Goal: Transaction & Acquisition: Subscribe to service/newsletter

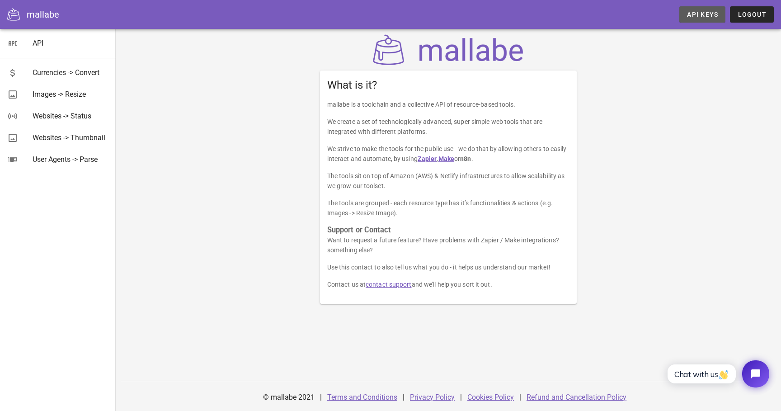
click at [695, 16] on span "API Keys" at bounding box center [703, 14] width 32 height 7
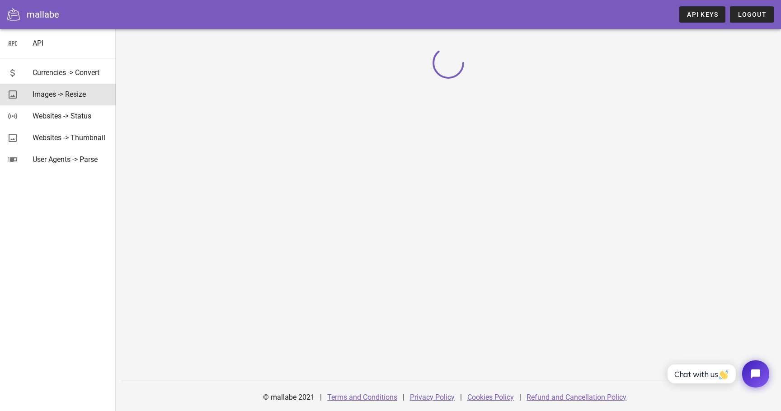
click at [75, 87] on div "Images -> Resize" at bounding box center [71, 94] width 76 height 19
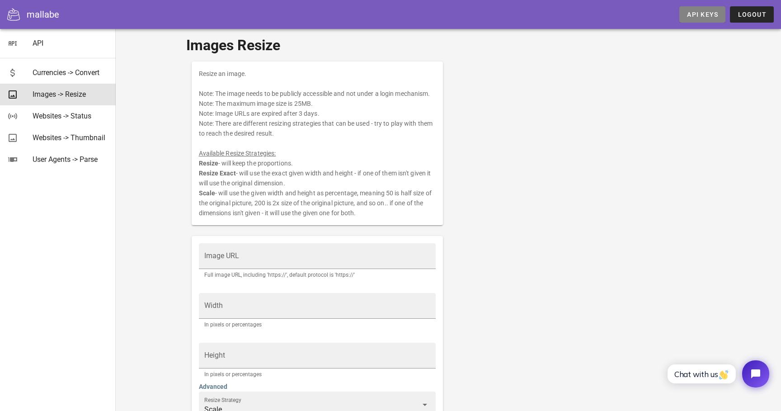
click at [698, 12] on span "API Keys" at bounding box center [703, 14] width 32 height 7
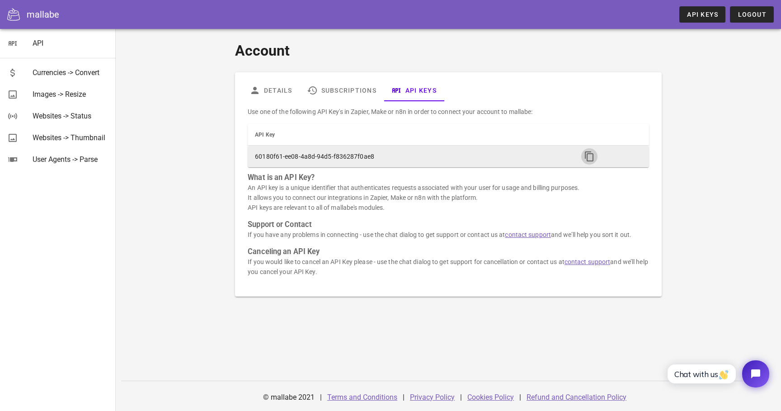
click at [590, 156] on icon "button" at bounding box center [589, 156] width 11 height 11
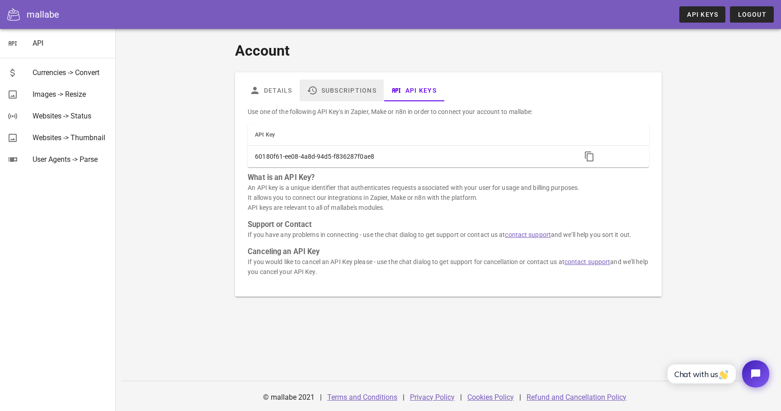
click at [333, 92] on link "Subscriptions" at bounding box center [342, 91] width 84 height 22
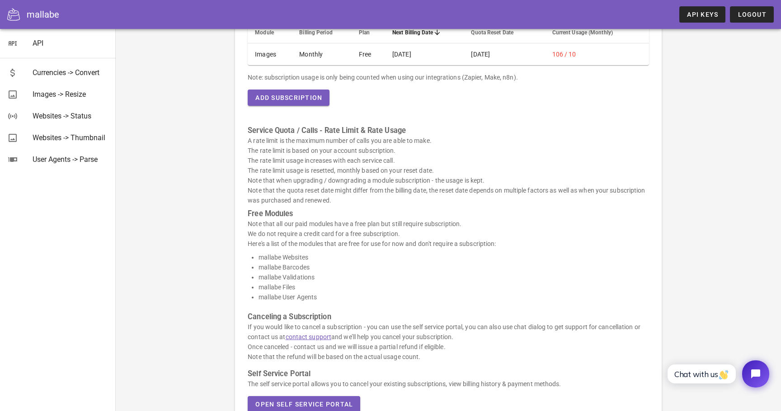
scroll to position [117, 0]
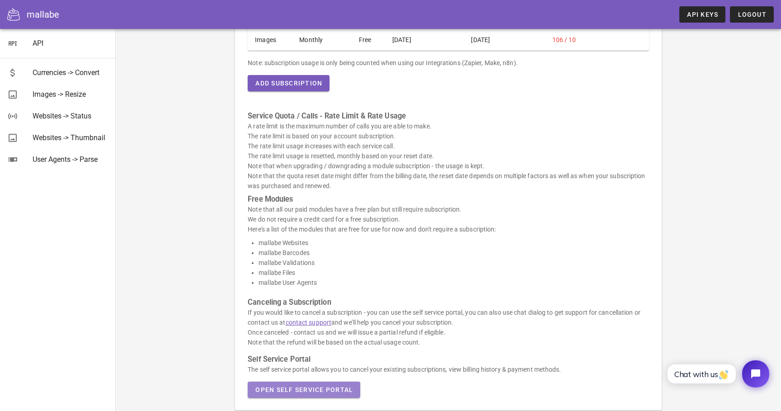
click at [315, 382] on button "Open Self Service Portal" at bounding box center [304, 390] width 113 height 16
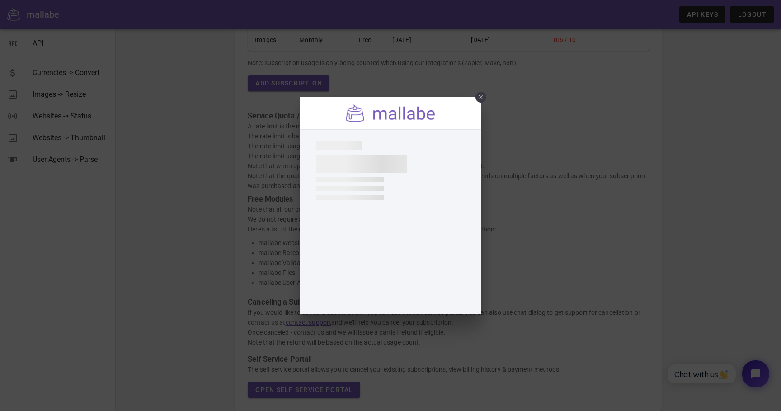
click at [473, 98] on div at bounding box center [390, 113] width 181 height 32
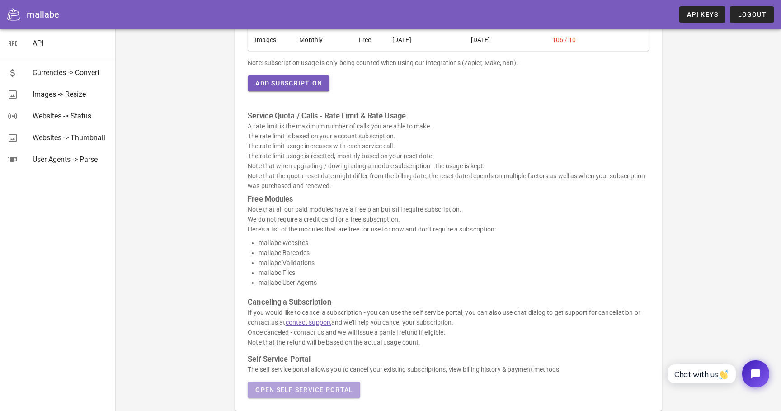
click at [335, 382] on button "Open Self Service Portal" at bounding box center [304, 390] width 113 height 16
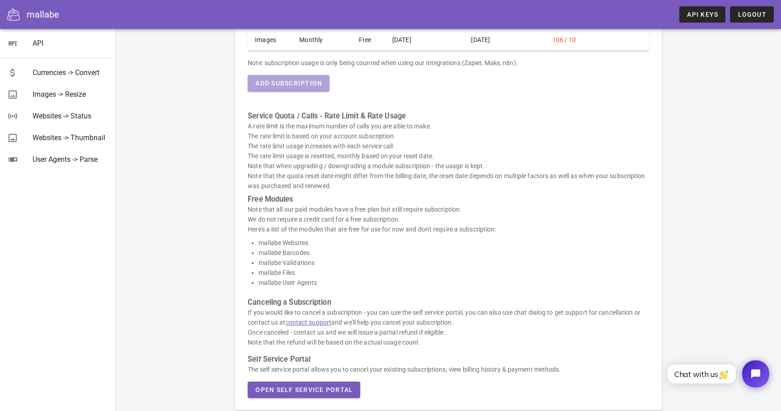
click at [321, 84] on span "Add Subscription" at bounding box center [288, 83] width 67 height 7
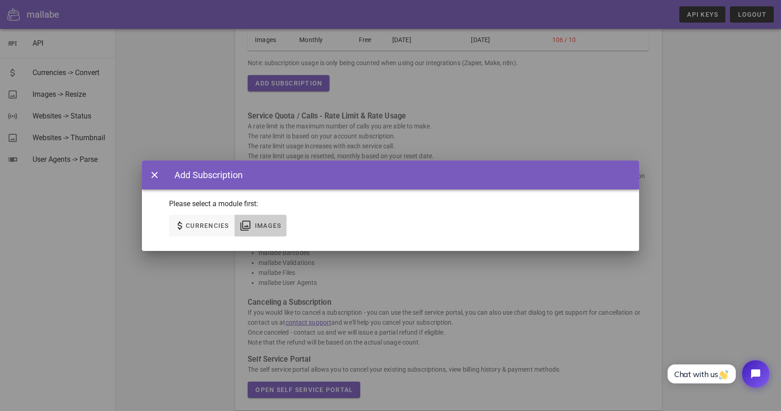
click at [268, 217] on button "Images" at bounding box center [261, 226] width 52 height 22
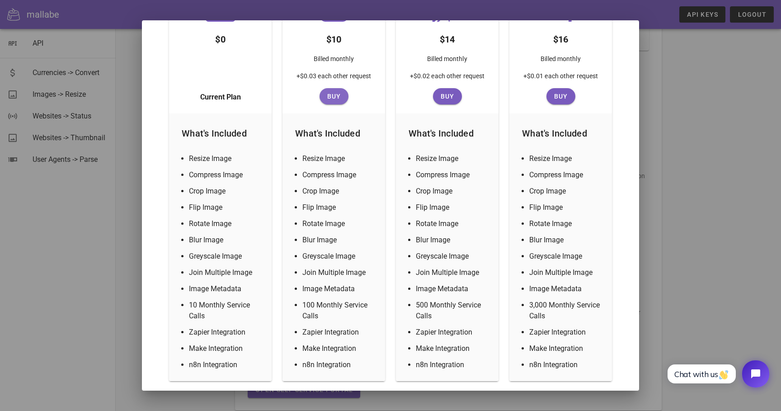
scroll to position [210, 0]
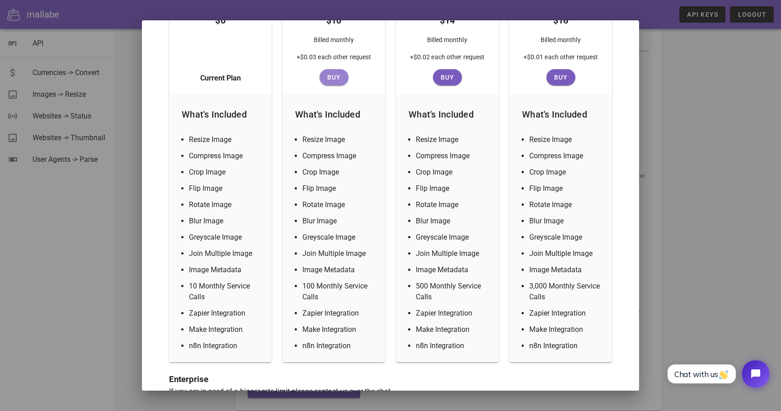
click at [335, 79] on span "Buy" at bounding box center [334, 77] width 22 height 7
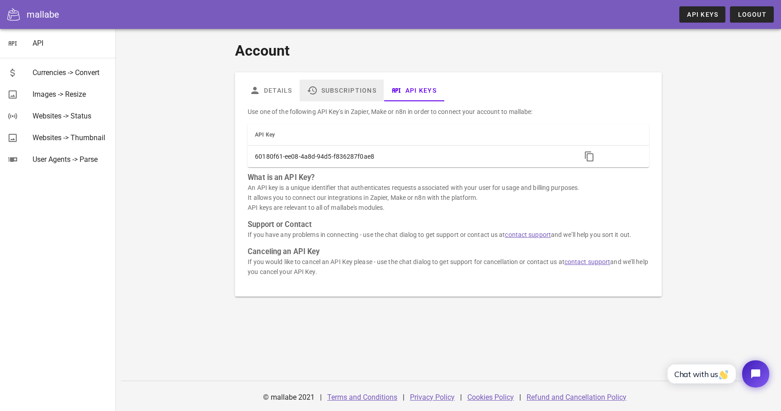
click at [348, 92] on link "Subscriptions" at bounding box center [342, 91] width 84 height 22
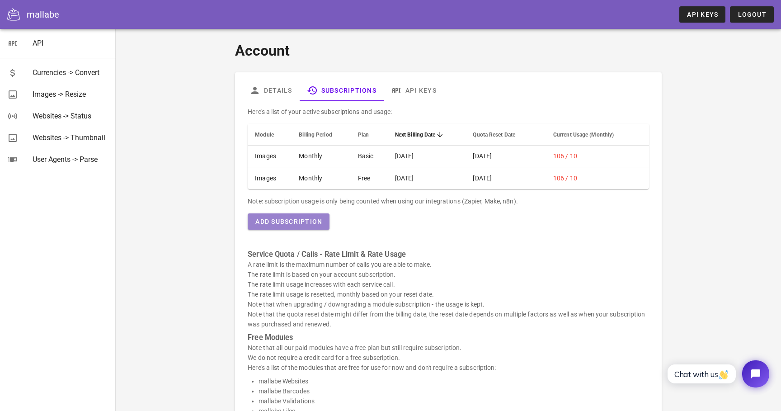
click at [310, 229] on button "Add Subscription" at bounding box center [289, 221] width 82 height 16
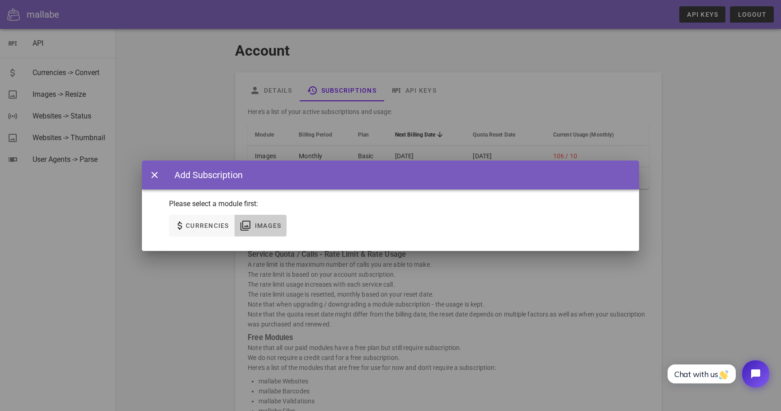
click at [253, 228] on span "Images" at bounding box center [261, 225] width 42 height 11
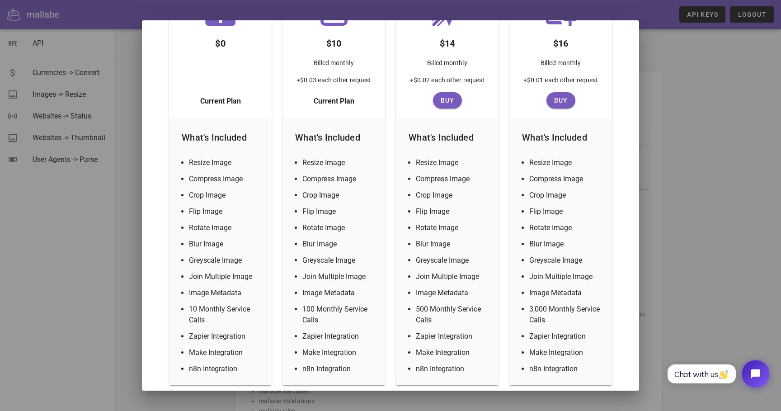
scroll to position [149, 0]
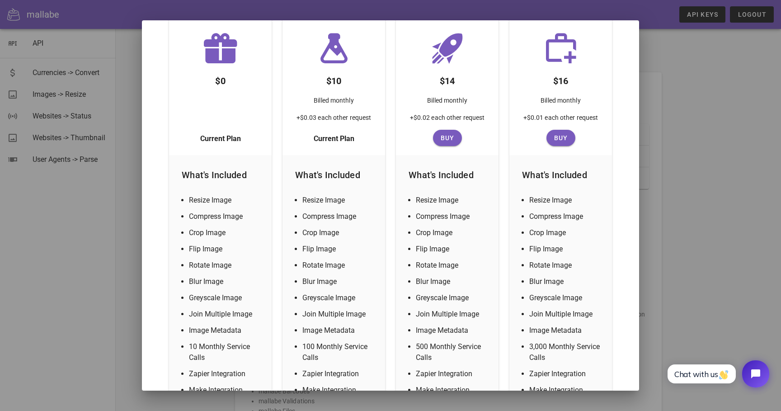
click at [723, 114] on div at bounding box center [390, 205] width 781 height 411
